Goal: Information Seeking & Learning: Learn about a topic

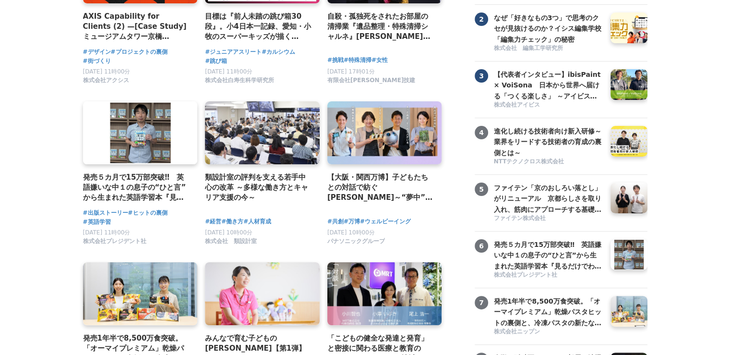
scroll to position [169, 0]
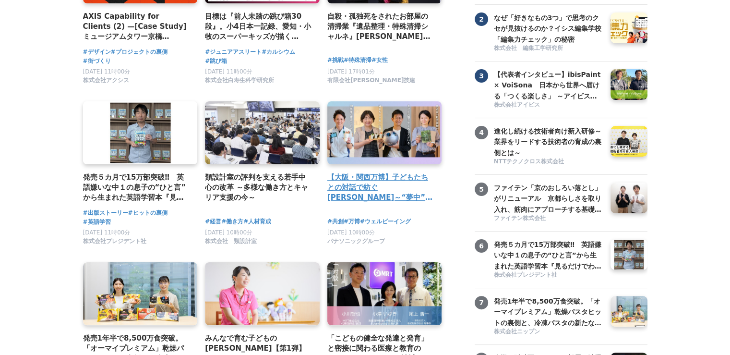
click at [374, 191] on h4 "【大阪・関西万博】子どもたちとの対話で紡ぐ[PERSON_NAME]～“夢中”の力を育む「Unlock FRプログラム」" at bounding box center [380, 187] width 107 height 31
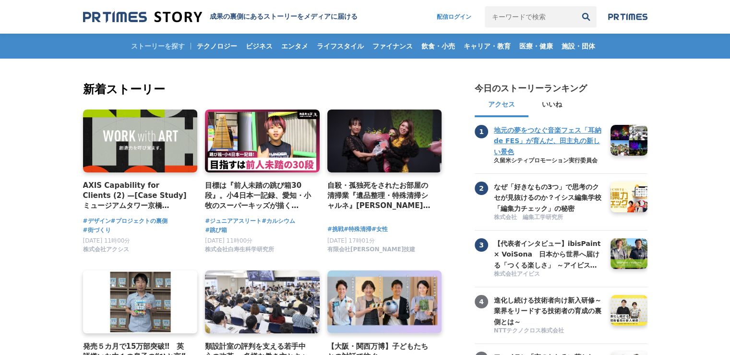
scroll to position [63, 0]
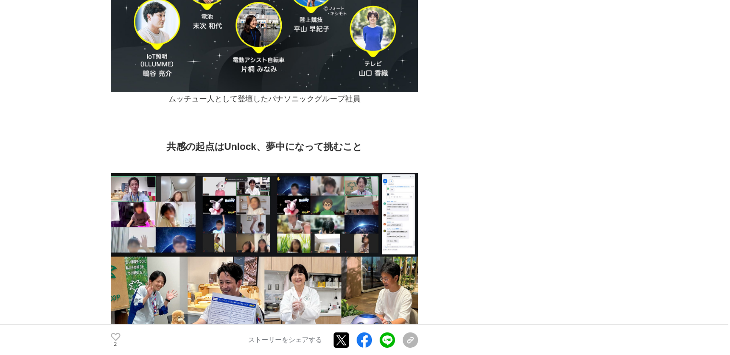
scroll to position [3095, 0]
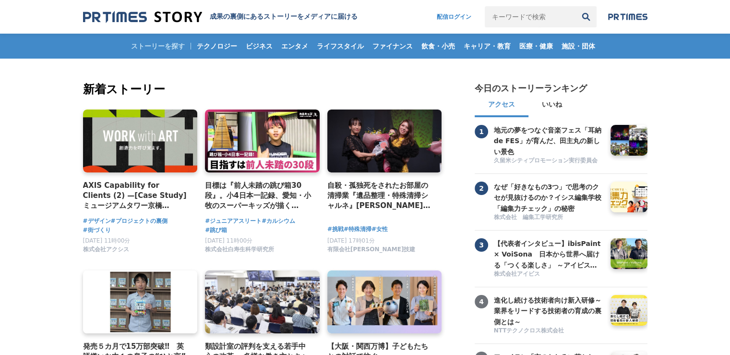
scroll to position [163, 0]
